Goal: Find specific page/section: Find specific page/section

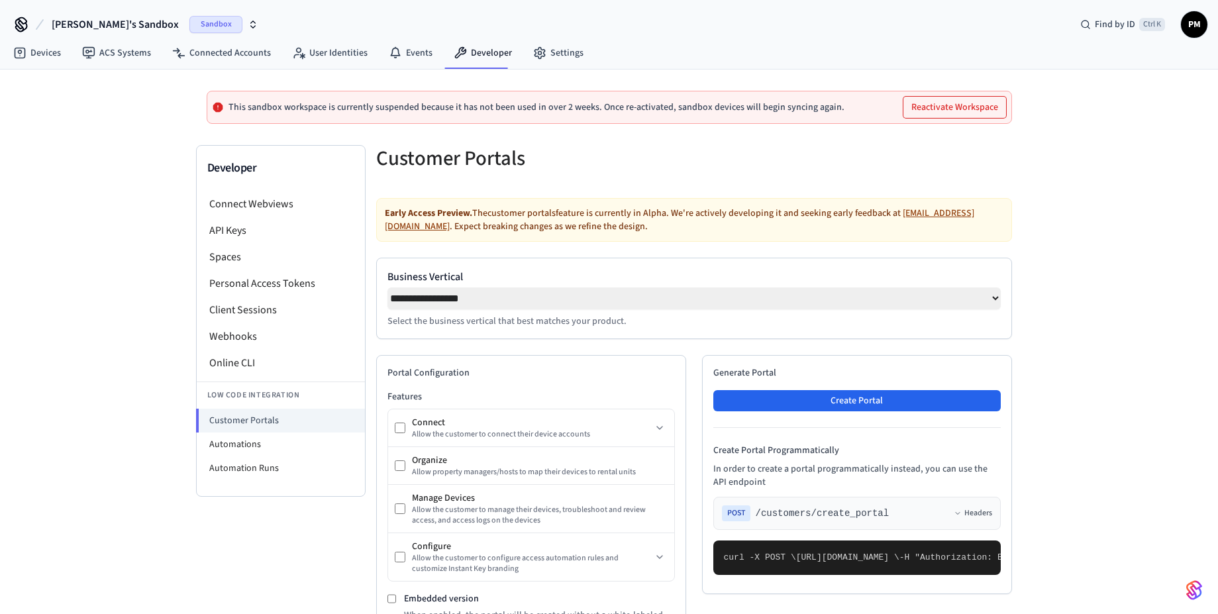
select select "**********"
click at [189, 23] on span "Sandbox" at bounding box center [215, 24] width 53 height 17
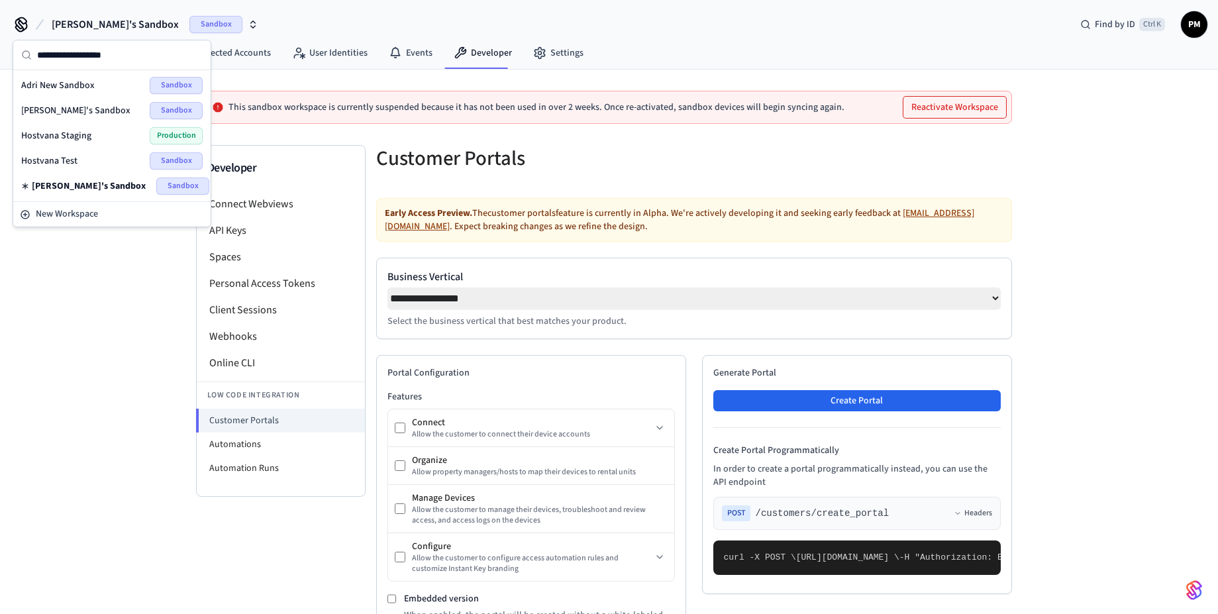
click at [83, 135] on span "Hostvana Staging" at bounding box center [56, 135] width 70 height 13
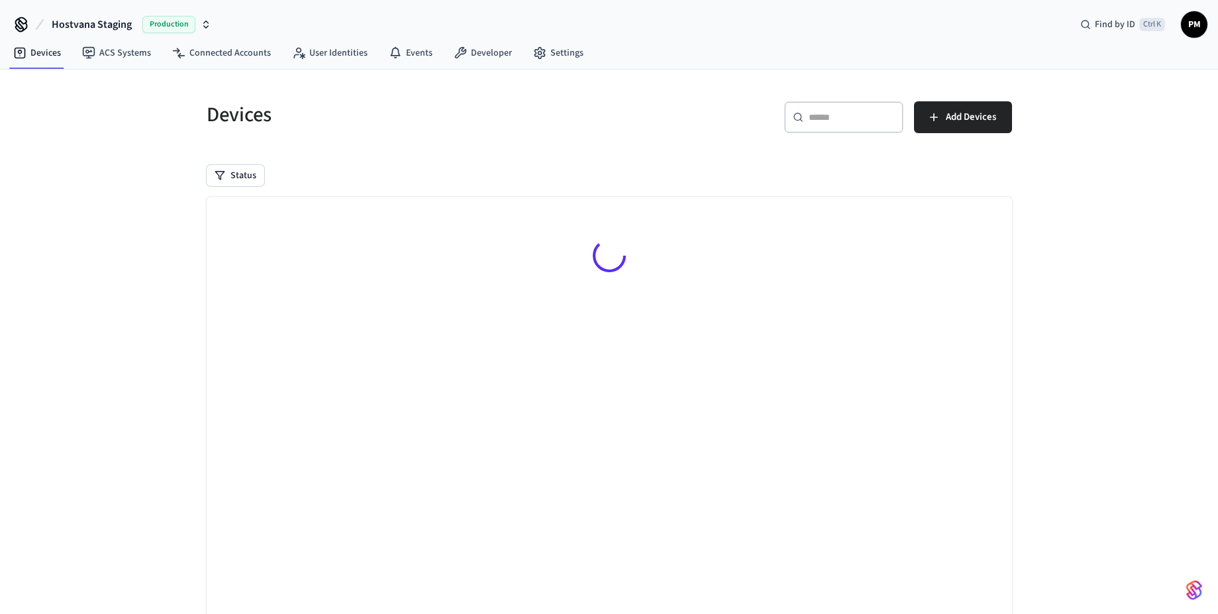
click at [161, 27] on span "Production" at bounding box center [168, 24] width 53 height 17
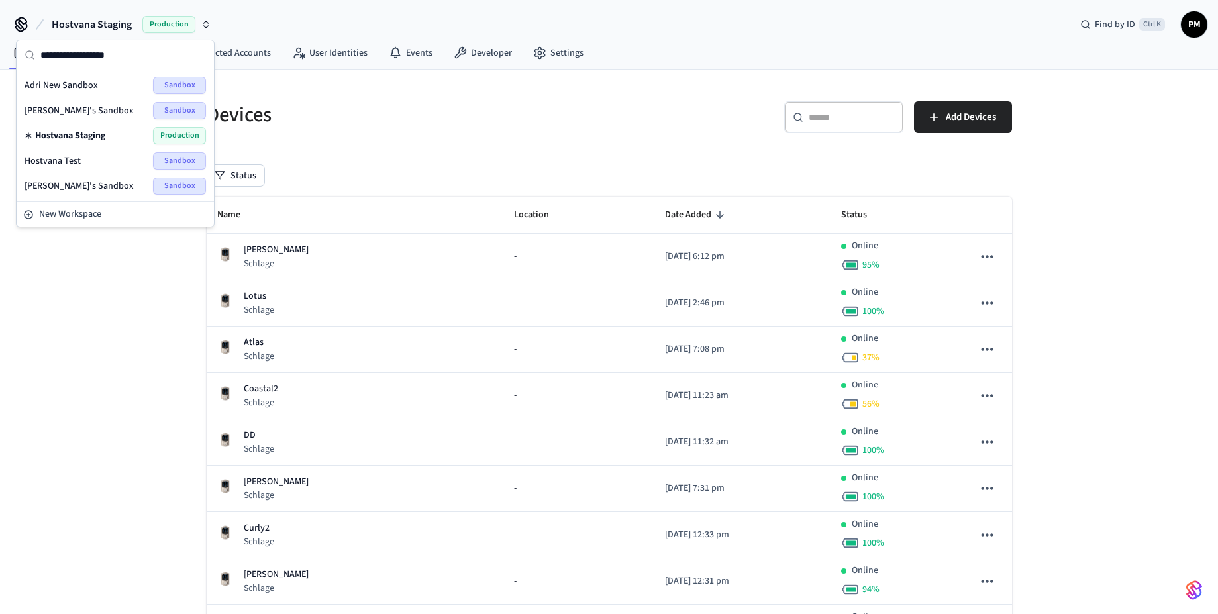
click at [338, 123] on h5 "Devices" at bounding box center [404, 114] width 395 height 27
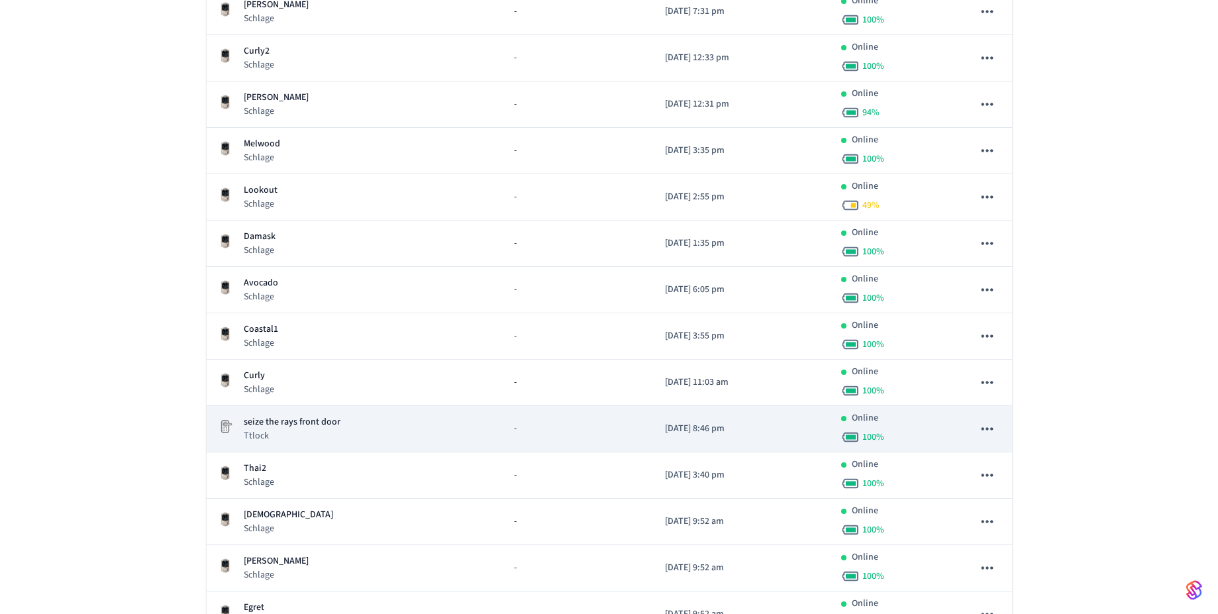
scroll to position [723, 0]
